Goal: Task Accomplishment & Management: Complete application form

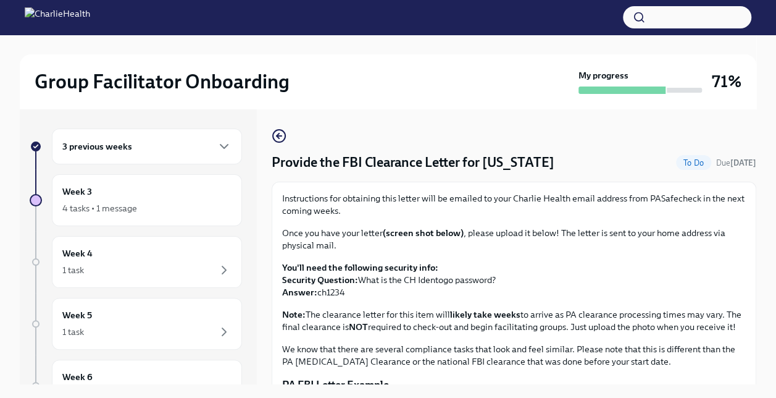
scroll to position [212, 0]
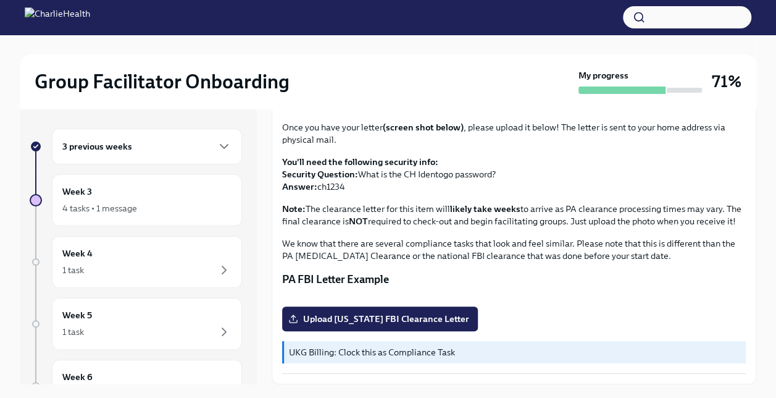
click at [219, 137] on div "3 previous weeks" at bounding box center [147, 146] width 190 height 36
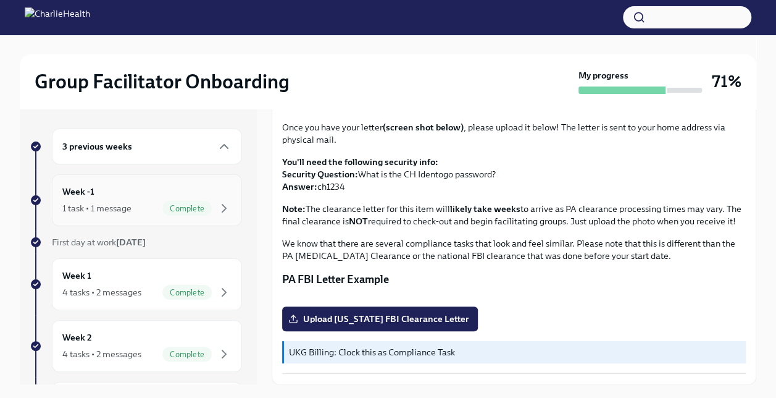
click at [113, 204] on div "1 task • 1 message" at bounding box center [96, 208] width 69 height 12
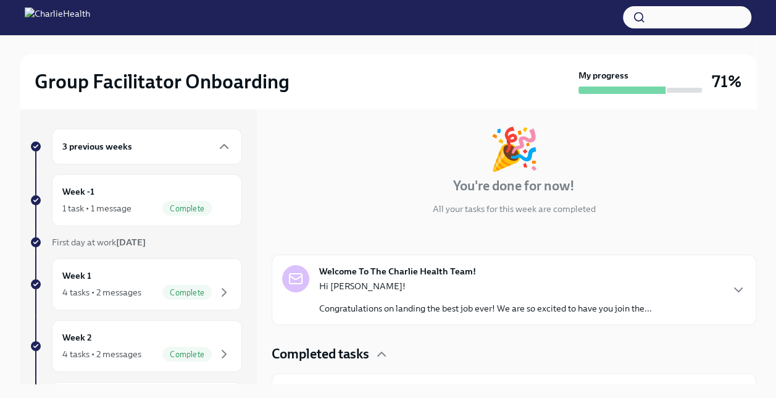
scroll to position [85, 0]
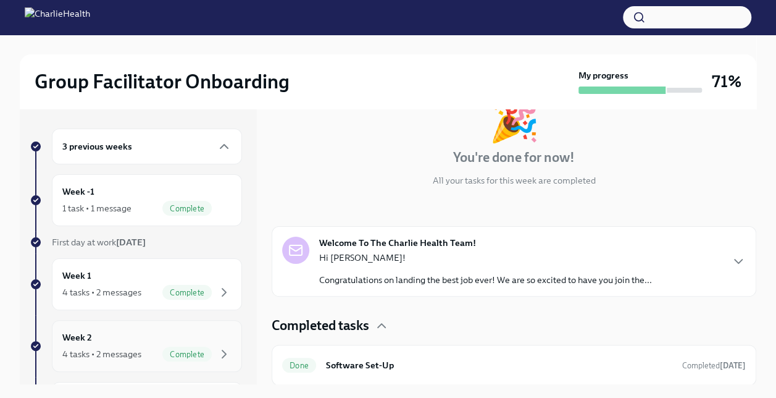
click at [124, 353] on div "4 tasks • 2 messages" at bounding box center [101, 354] width 79 height 12
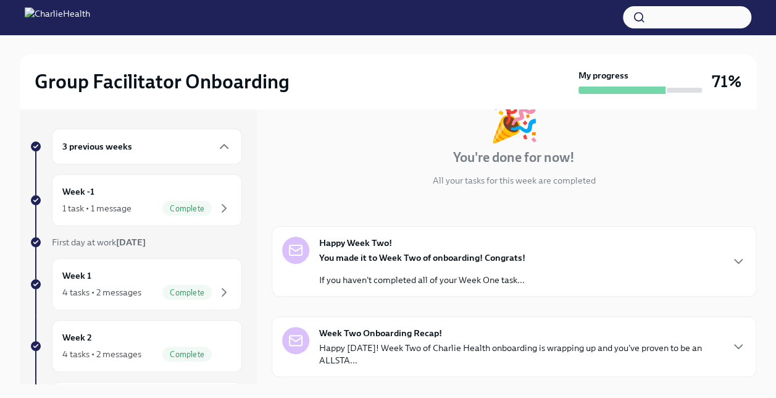
scroll to position [326, 0]
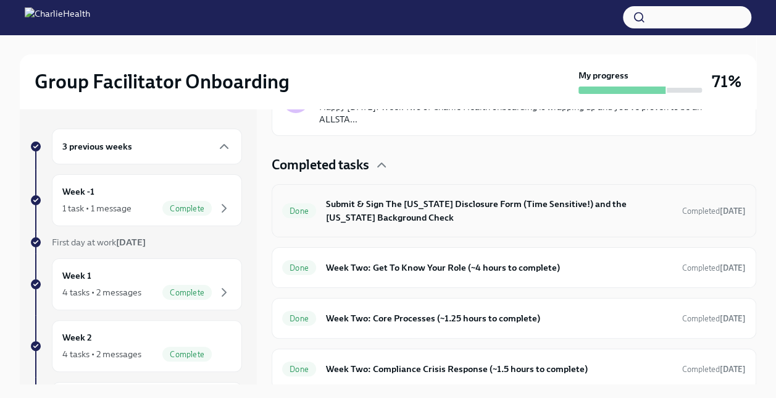
click at [368, 212] on h6 "Submit & Sign The [US_STATE] Disclosure Form (Time Sensitive!) and the [US_STAT…" at bounding box center [499, 210] width 347 height 27
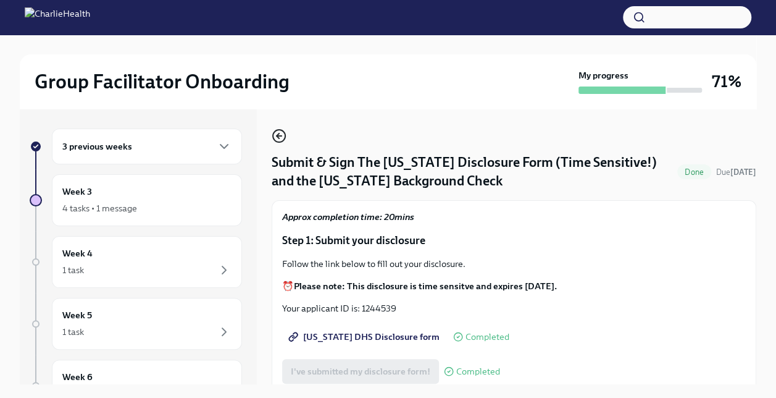
click at [278, 140] on icon "button" at bounding box center [279, 135] width 15 height 15
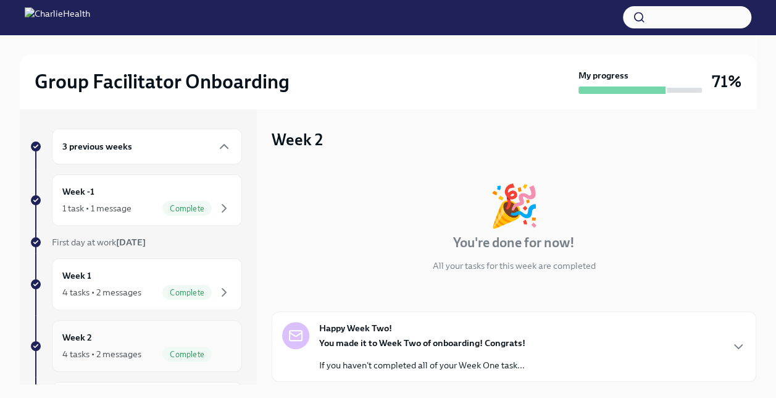
click at [116, 332] on div "Week 2 4 tasks • 2 messages Complete" at bounding box center [146, 345] width 169 height 31
click at [745, 253] on div "🎉 You're done for now! All your tasks for this week are completed" at bounding box center [514, 228] width 485 height 86
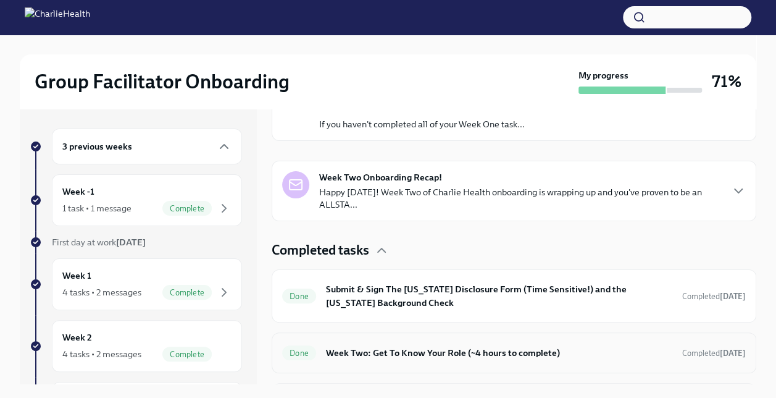
click at [390, 343] on div "Done Week Two: Get To Know Your Role (~4 hours to complete) Completed [DATE]" at bounding box center [514, 353] width 464 height 20
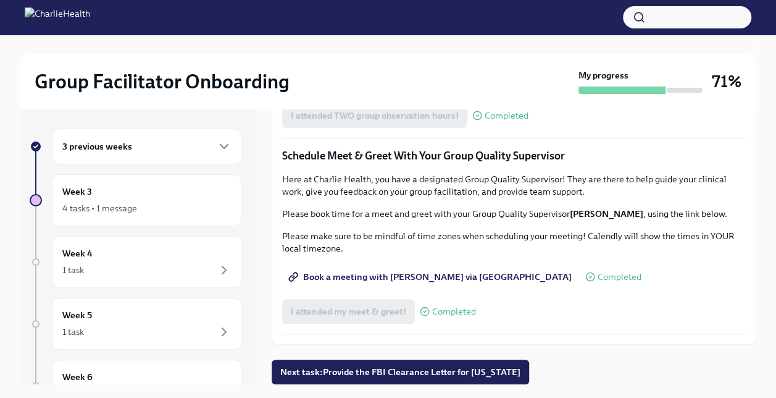
scroll to position [1174, 0]
click at [221, 146] on icon "button" at bounding box center [224, 147] width 7 height 4
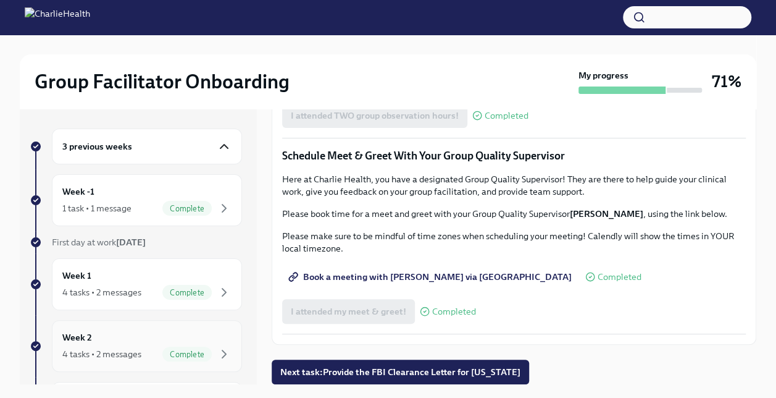
click at [179, 335] on div "Week 2 4 tasks • 2 messages Complete" at bounding box center [146, 345] width 169 height 31
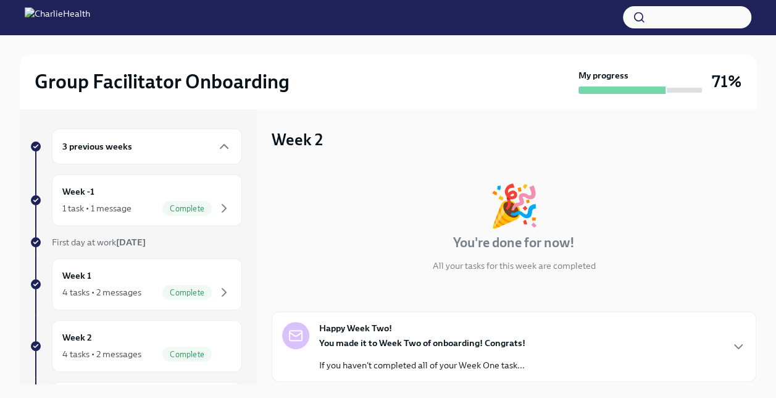
click at [757, 305] on div "Group Facilitator Onboarding My progress 71% 3 previous weeks Week -1 1 task • …" at bounding box center [388, 305] width 776 height 540
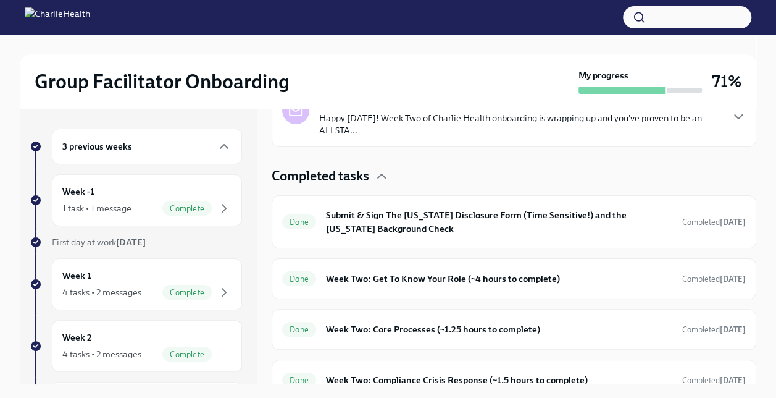
scroll to position [329, 0]
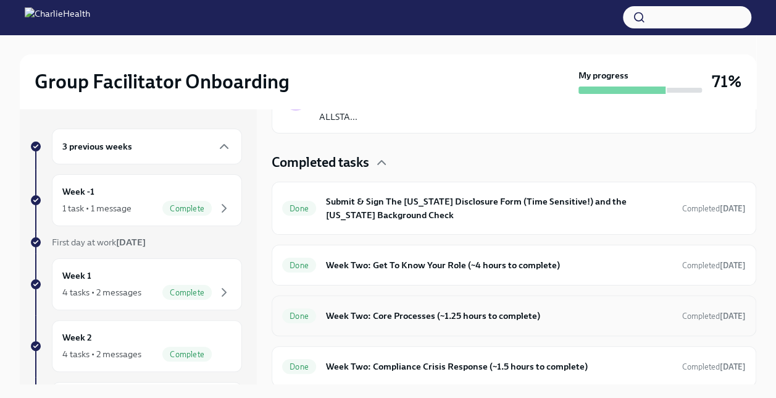
click at [527, 316] on h6 "Week Two: Core Processes (~1.25 hours to complete)" at bounding box center [499, 316] width 347 height 14
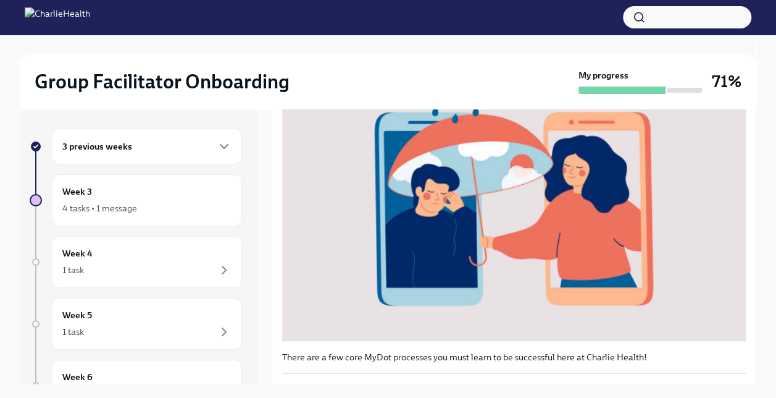
scroll to position [479, 0]
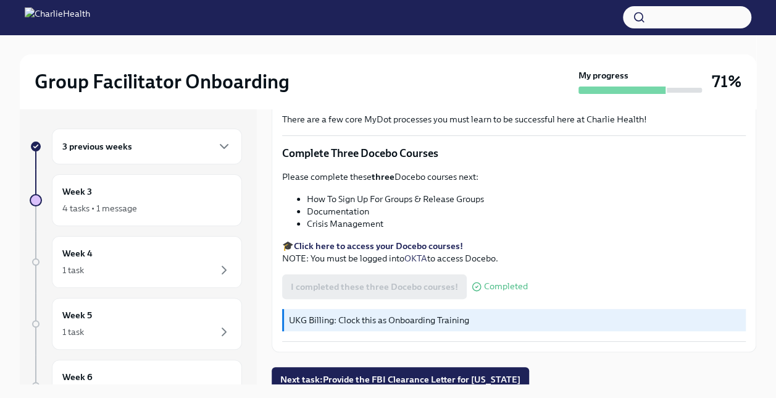
click at [668, 18] on button "button" at bounding box center [687, 17] width 128 height 22
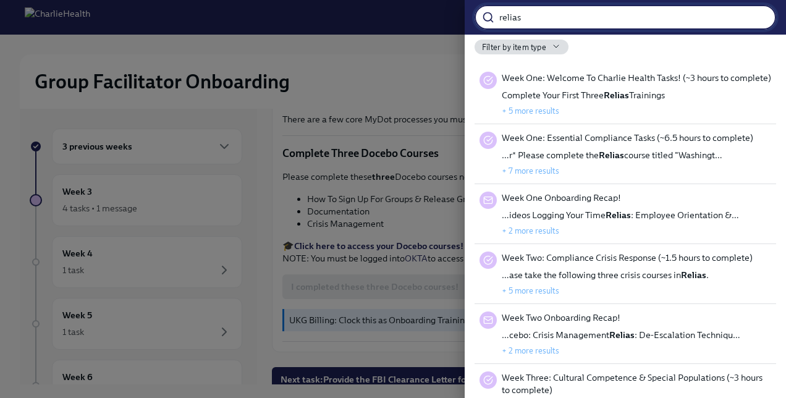
type input "relias"
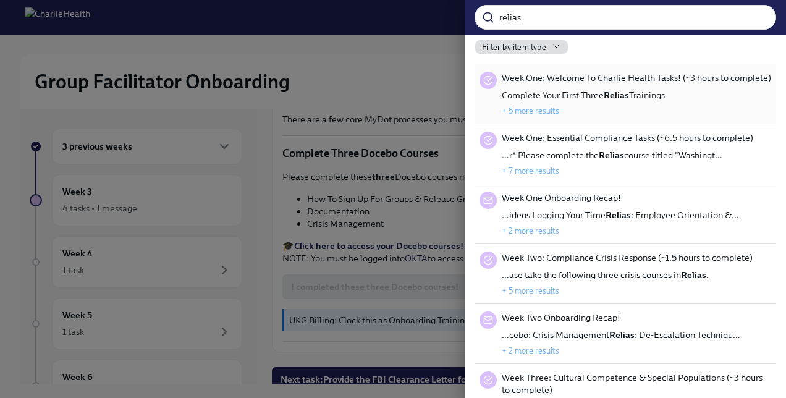
click at [628, 96] on span "Complete Your First Three Relias Trainings" at bounding box center [583, 95] width 163 height 12
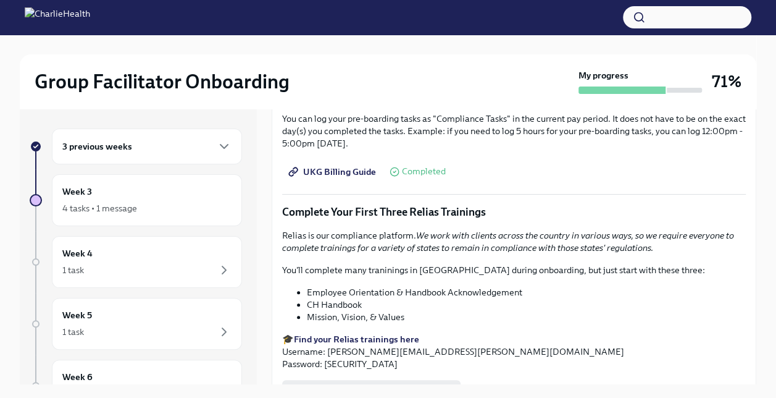
scroll to position [1300, 0]
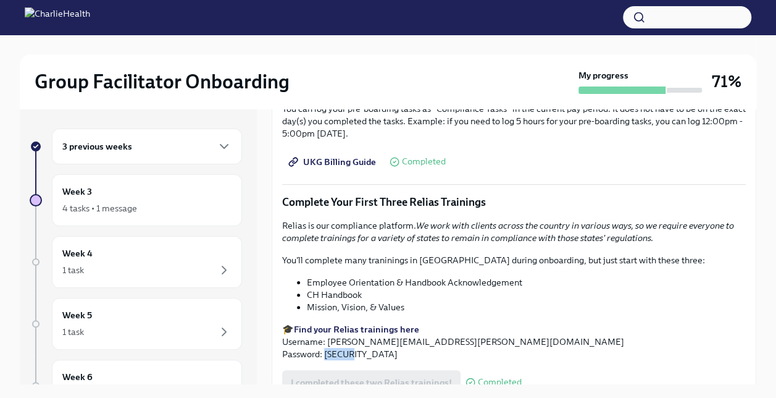
drag, startPoint x: 356, startPoint y: 363, endPoint x: 324, endPoint y: 368, distance: 32.6
click at [324, 360] on p "🎓 Find your Relias trainings here Username: [PERSON_NAME][EMAIL_ADDRESS][PERSON…" at bounding box center [514, 341] width 464 height 37
copy p "ch1234"
click at [120, 182] on div "Week 3 4 tasks • 1 message" at bounding box center [147, 200] width 190 height 52
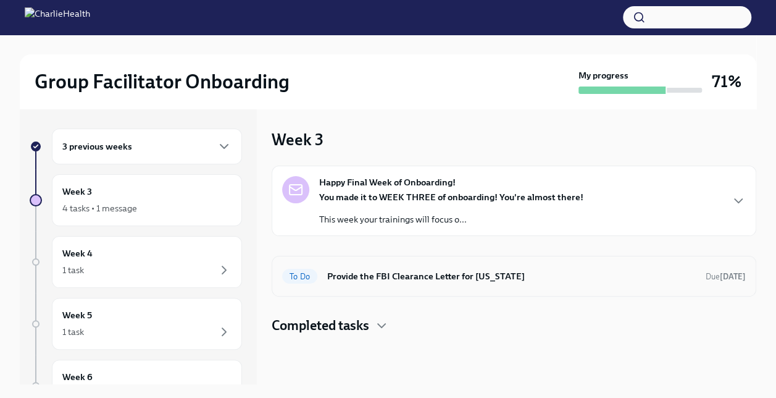
click at [539, 285] on div "To Do Provide the FBI Clearance Letter for [US_STATE] Due [DATE]" at bounding box center [514, 276] width 485 height 41
click at [495, 272] on h6 "Provide the FBI Clearance Letter for [US_STATE]" at bounding box center [511, 276] width 369 height 14
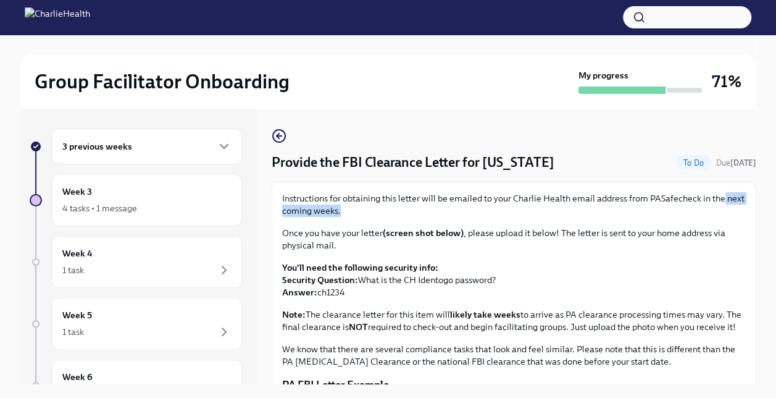
drag, startPoint x: 746, startPoint y: 195, endPoint x: 744, endPoint y: 213, distance: 18.0
click at [744, 213] on div "Instructions for obtaining this letter will be emailed to your Charlie Health e…" at bounding box center [514, 336] width 485 height 308
drag, startPoint x: 744, startPoint y: 213, endPoint x: 691, endPoint y: 230, distance: 55.1
click at [691, 230] on p "Once you have your letter (screen shot below) , please upload it below! The let…" at bounding box center [514, 239] width 464 height 25
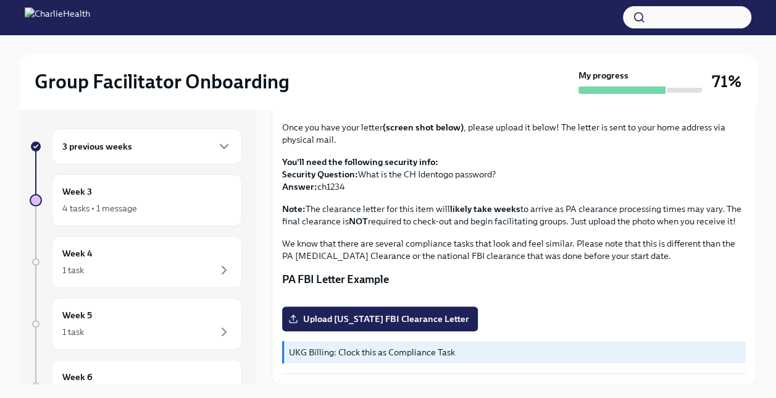
scroll to position [257, 0]
click at [453, 325] on span "Upload [US_STATE] FBI Clearance Letter" at bounding box center [380, 319] width 179 height 12
click at [0, 0] on input "Upload [US_STATE] FBI Clearance Letter" at bounding box center [0, 0] width 0 height 0
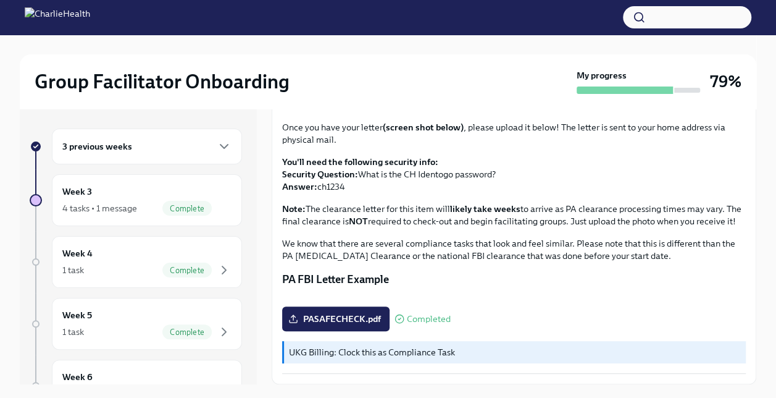
scroll to position [0, 0]
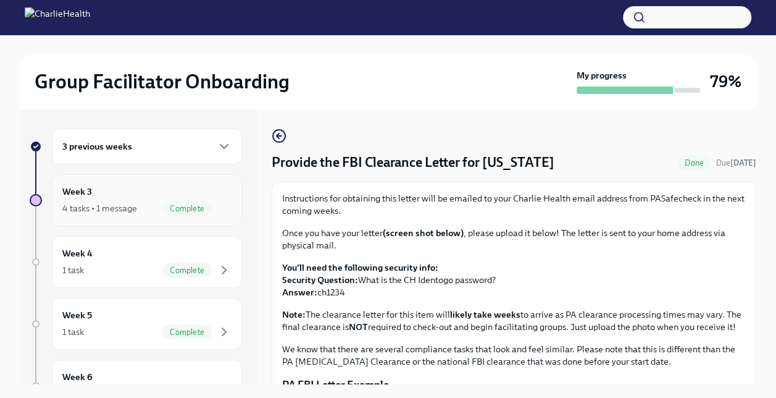
click at [143, 193] on div "Week 3 4 tasks • 1 message Complete" at bounding box center [146, 200] width 169 height 31
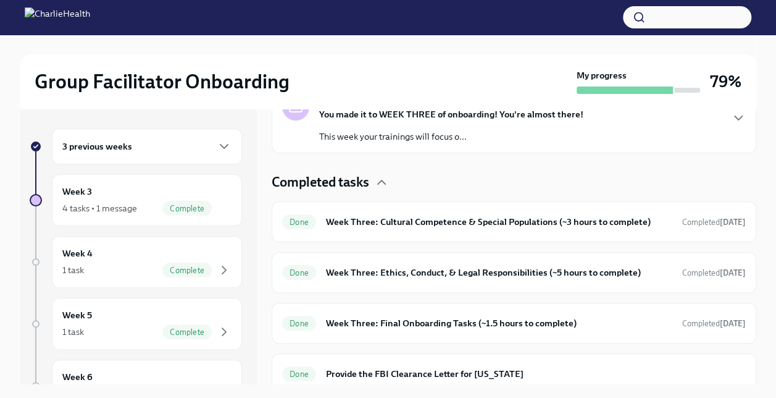
scroll to position [248, 0]
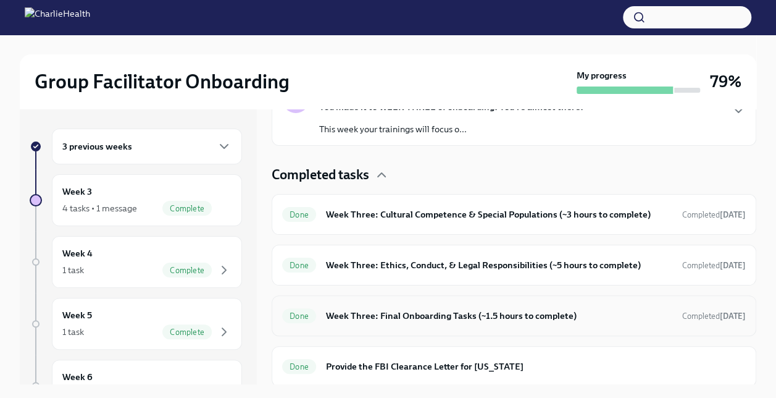
click at [579, 318] on h6 "Week Three: Final Onboarding Tasks (~1.5 hours to complete)" at bounding box center [499, 316] width 347 height 14
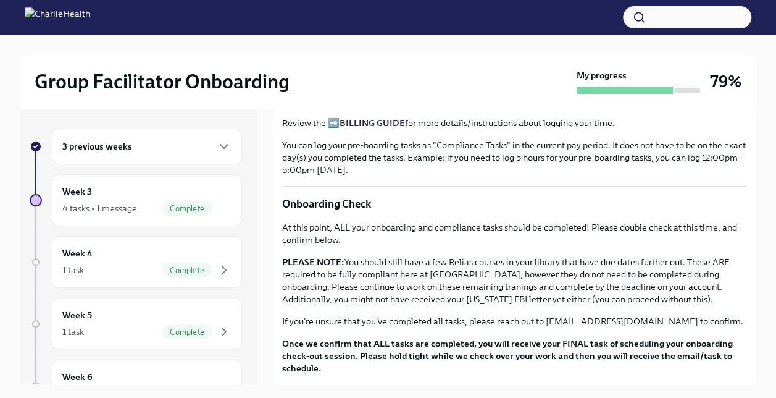
scroll to position [965, 0]
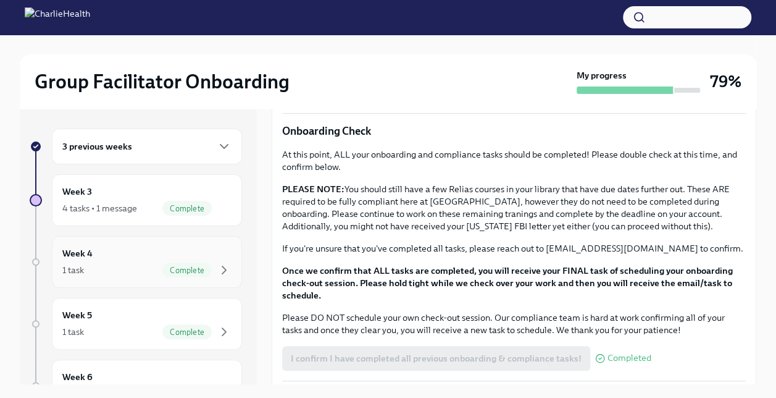
click at [83, 238] on div "Week 4 1 task Complete" at bounding box center [147, 262] width 190 height 52
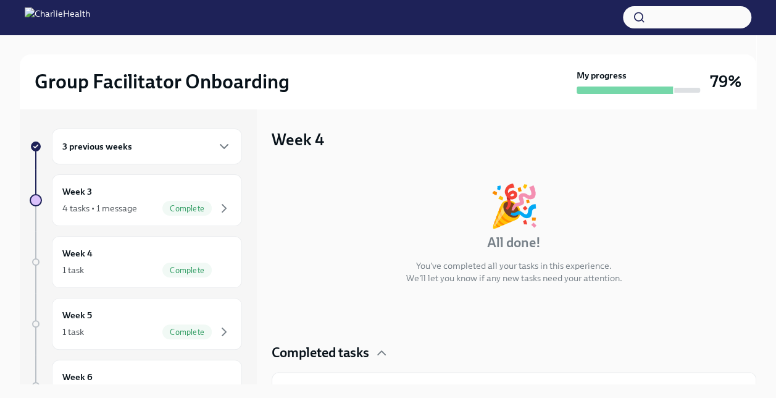
scroll to position [28, 0]
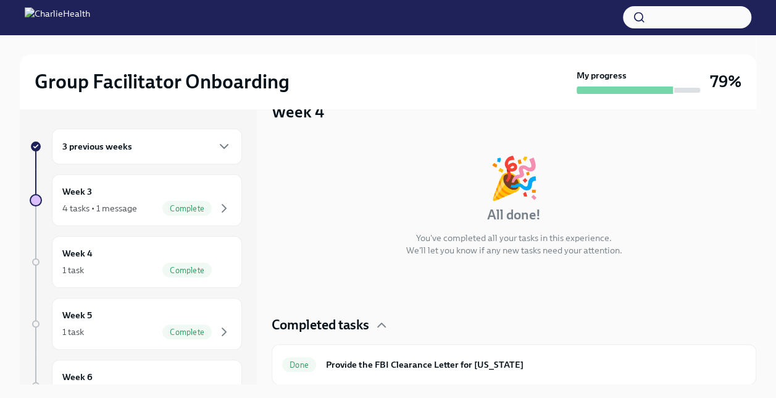
click at [373, 329] on div "Completed tasks" at bounding box center [514, 325] width 485 height 19
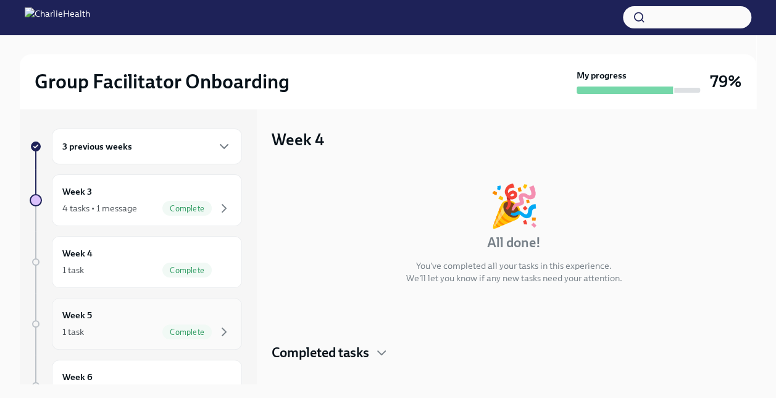
click at [127, 319] on div "Week 5 1 task Complete" at bounding box center [146, 323] width 169 height 31
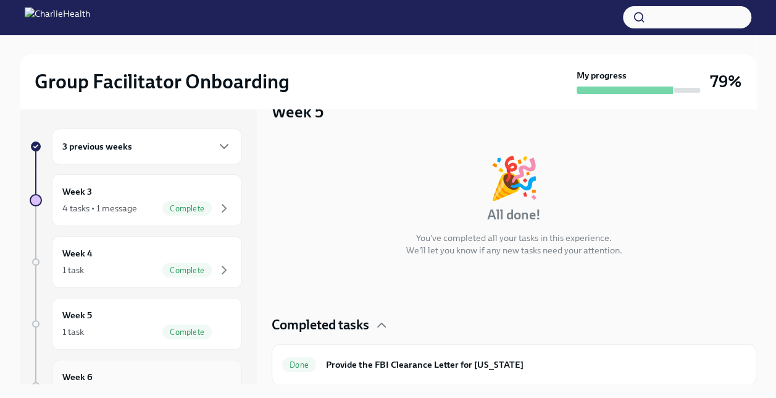
click at [101, 376] on div "Week 6 1 task Complete" at bounding box center [146, 385] width 169 height 31
